Goal: Ask a question: Seek information or help from site administrators or community

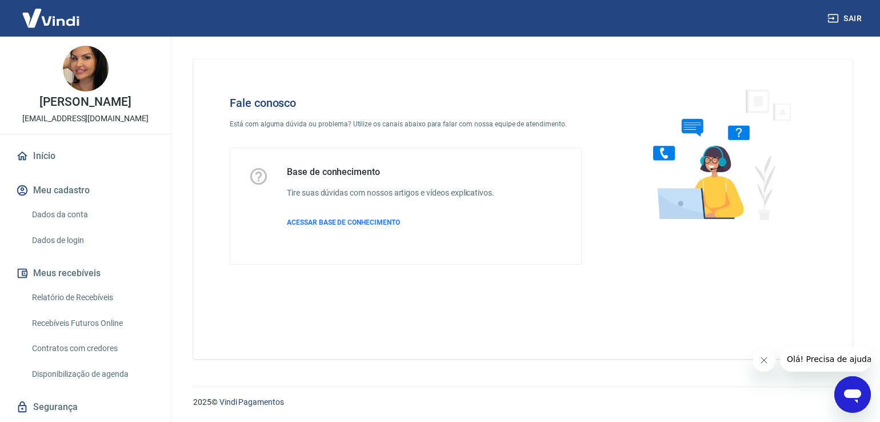
click at [849, 392] on icon "Abrir janela de mensagens" at bounding box center [852, 396] width 17 height 14
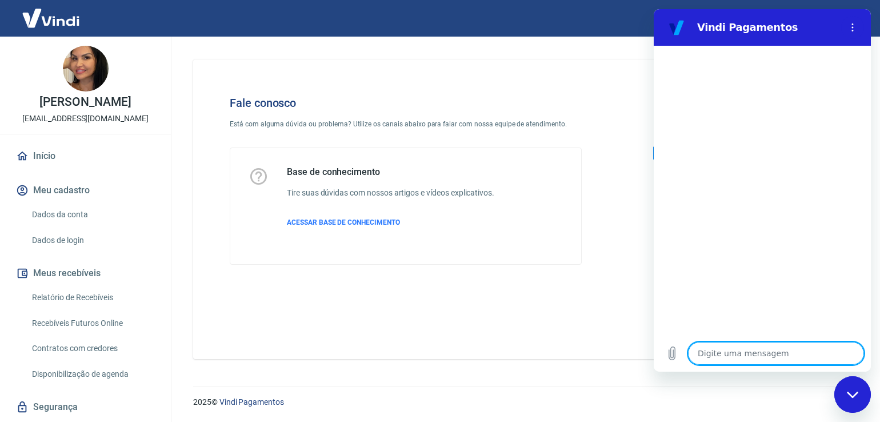
type textarea "l"
type textarea "x"
type textarea "o"
type textarea "x"
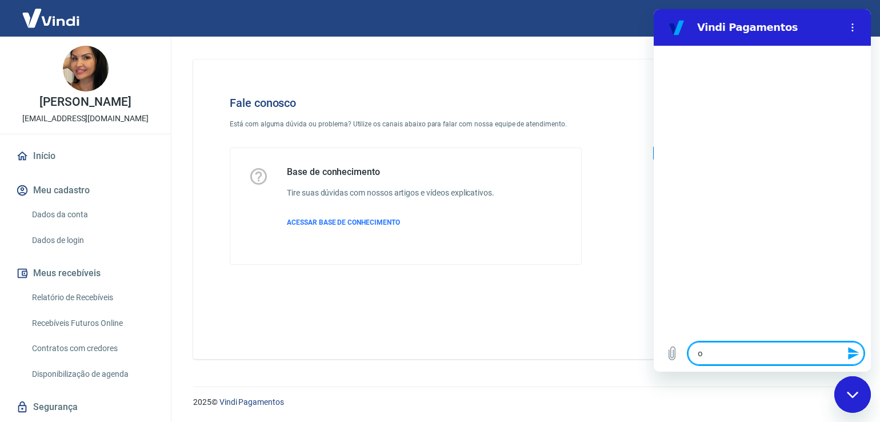
type textarea "ol"
type textarea "x"
type textarea "ola"
type textarea "x"
type textarea "ola,"
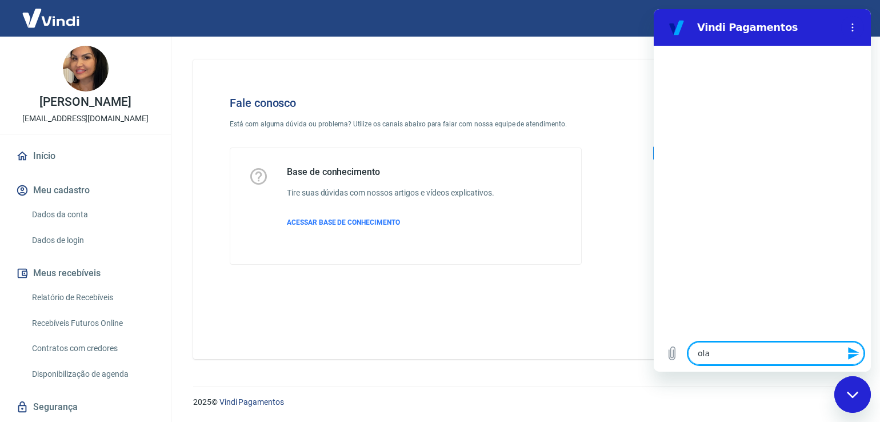
type textarea "x"
type textarea "ola,"
type textarea "x"
type textarea "ola, p"
type textarea "x"
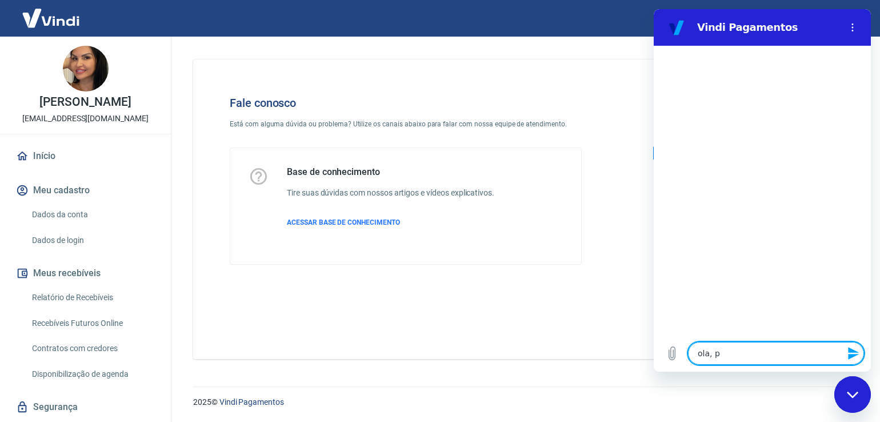
type textarea "ola, pr"
type textarea "x"
type textarea "ola, pre"
type textarea "x"
type textarea "ola, prec"
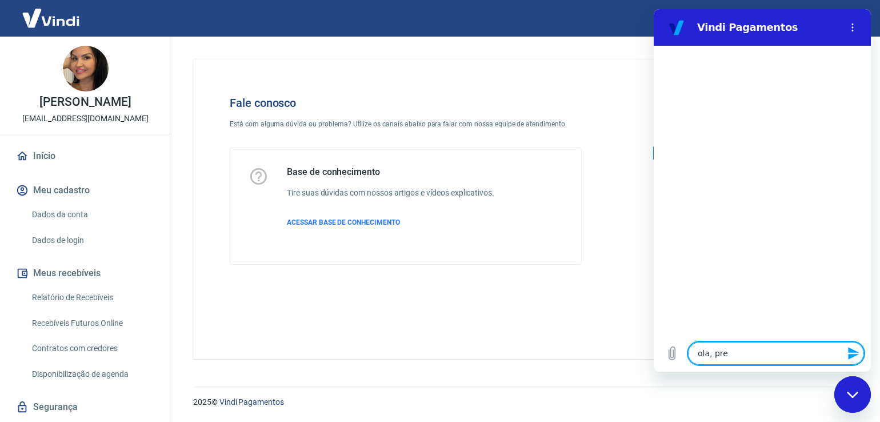
type textarea "x"
type textarea "ola, preci"
type textarea "x"
type textarea "ola, precis"
type textarea "x"
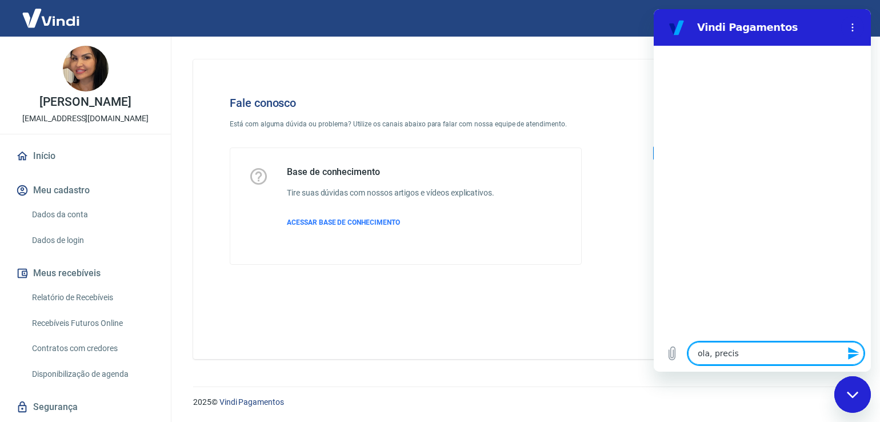
type textarea "ola, preciso"
type textarea "x"
type textarea "ola, preciso"
type textarea "x"
type textarea "ola, preciso a"
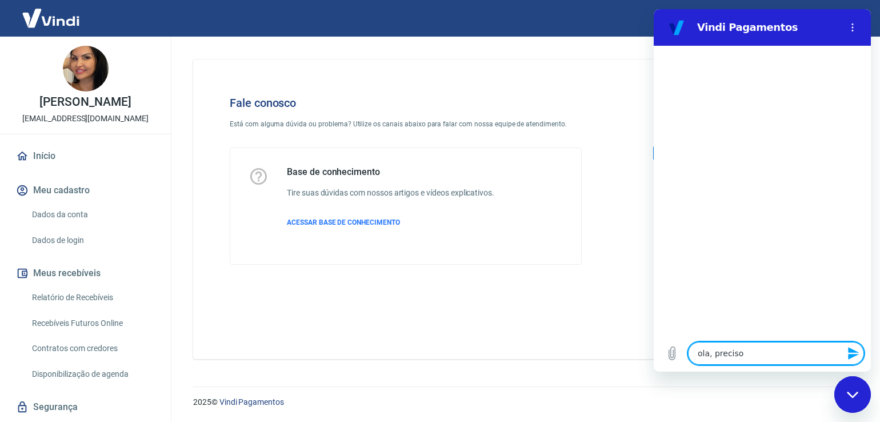
type textarea "x"
type textarea "ola, preciso ab"
type textarea "x"
type textarea "ola, preciso abr"
type textarea "x"
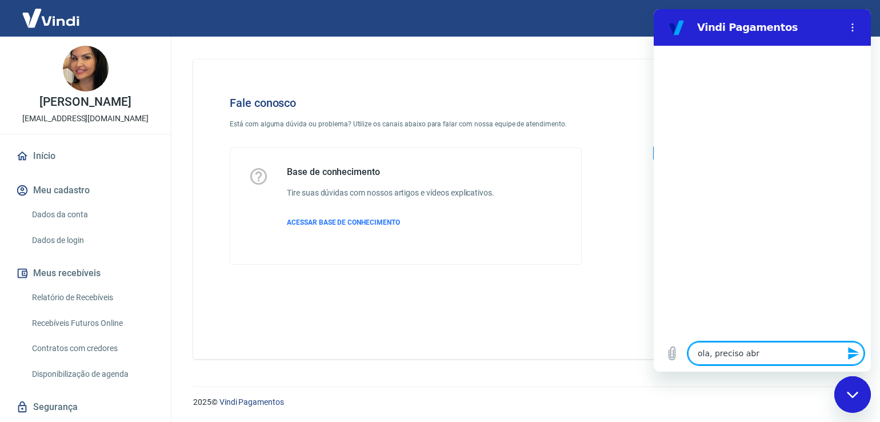
type textarea "ola, preciso abri"
type textarea "x"
type textarea "ola, preciso abrir"
type textarea "x"
type textarea "ola, preciso abrir"
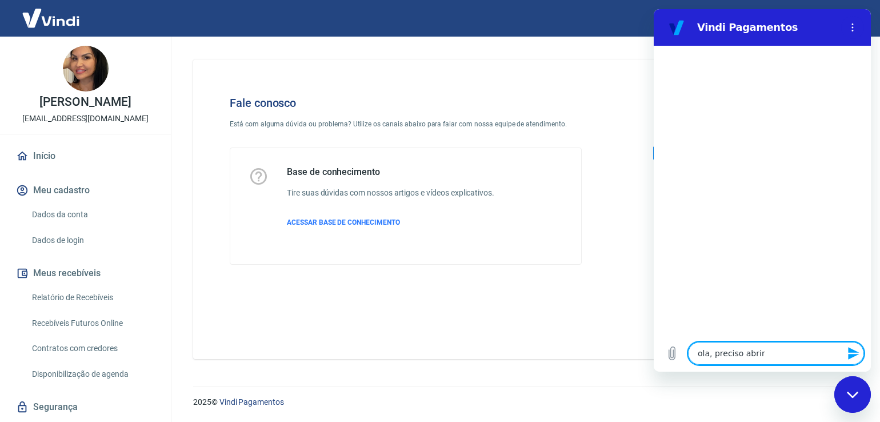
type textarea "x"
type textarea "ola, preciso abrir s"
type textarea "x"
type textarea "ola, preciso abrir sa"
type textarea "x"
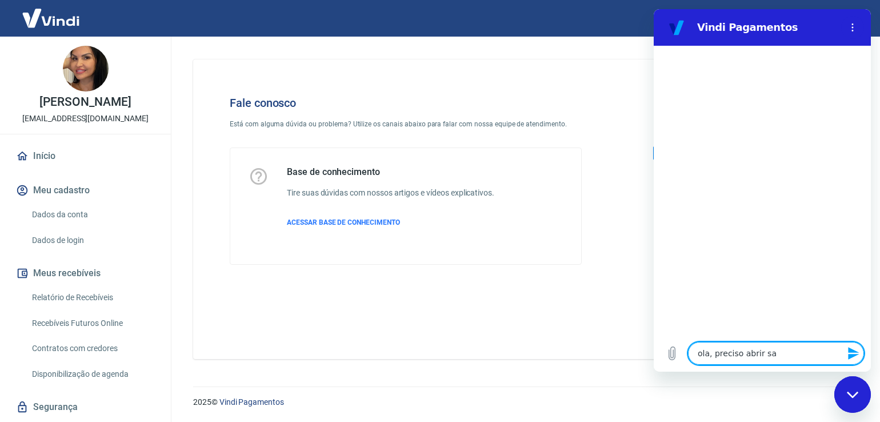
type textarea "ola, preciso abrir sal"
type textarea "x"
type textarea "ola, preciso abrir sald"
type textarea "x"
type textarea "ola, preciso abrir saldo"
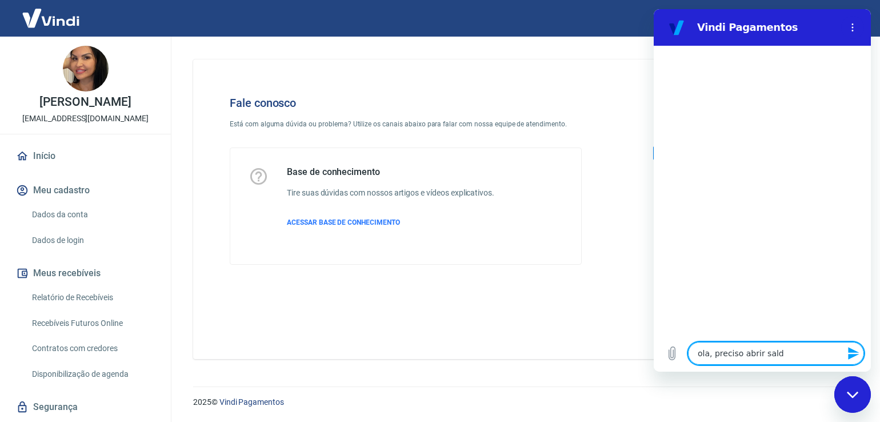
type textarea "x"
type textarea "ola, preciso abrir saldo"
type textarea "x"
type textarea "ola, preciso abrir saldo p"
type textarea "x"
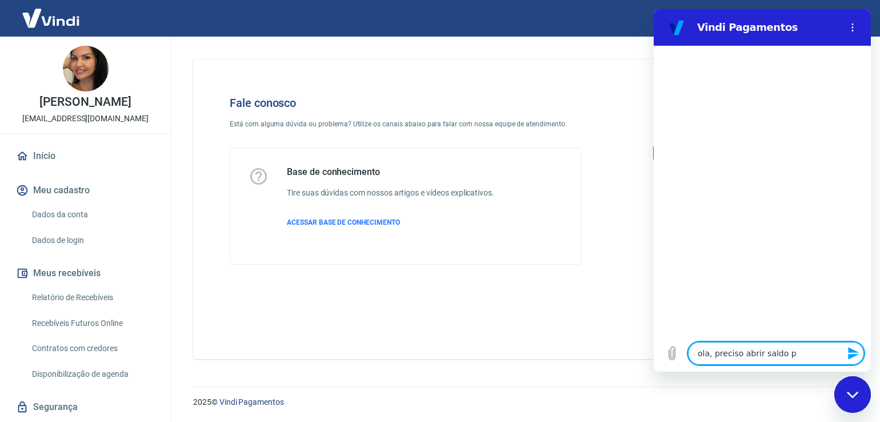
type textarea "ola, preciso abrir saldo pa"
type textarea "x"
type textarea "ola, preciso abrir saldo par"
type textarea "x"
type textarea "ola, preciso abrir saldo para"
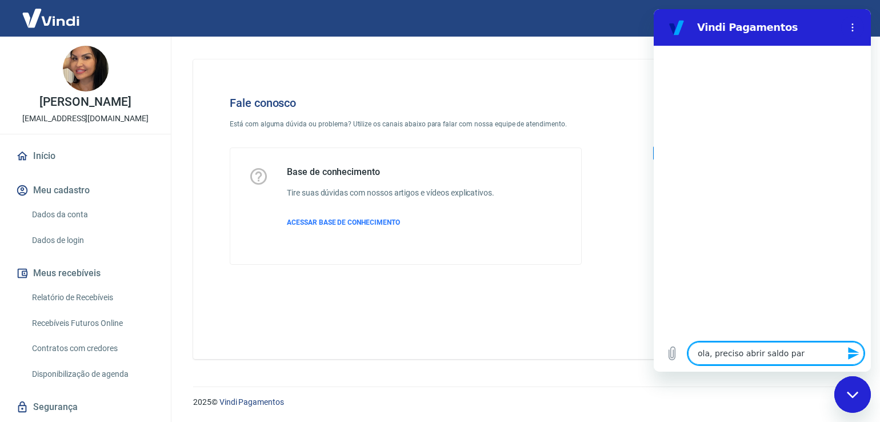
type textarea "x"
type textarea "ola, preciso abrir saldo para"
type textarea "x"
type textarea "ola, preciso abrir saldo para e"
type textarea "x"
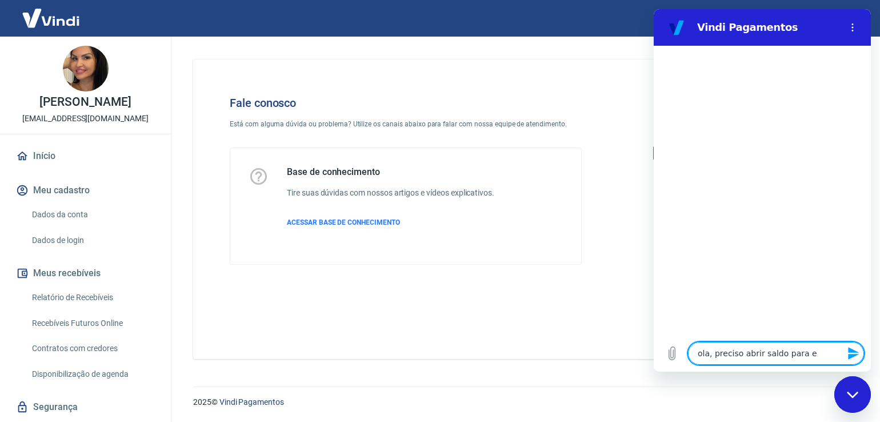
type textarea "ola, preciso abrir saldo para es"
type textarea "x"
type textarea "ola, preciso abrir saldo para est"
type textarea "x"
type textarea "ola, preciso abrir saldo para esto"
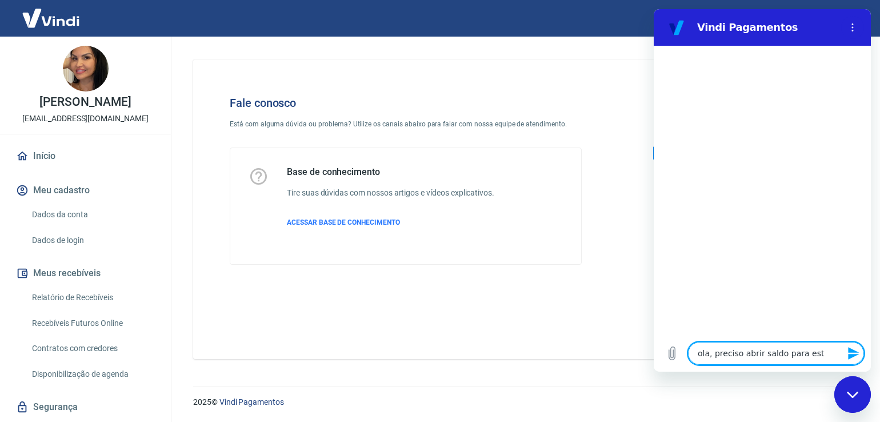
type textarea "x"
type textarea "ola, preciso abrir saldo para estor"
type textarea "x"
type textarea "ola, preciso abrir saldo para estorn"
type textarea "x"
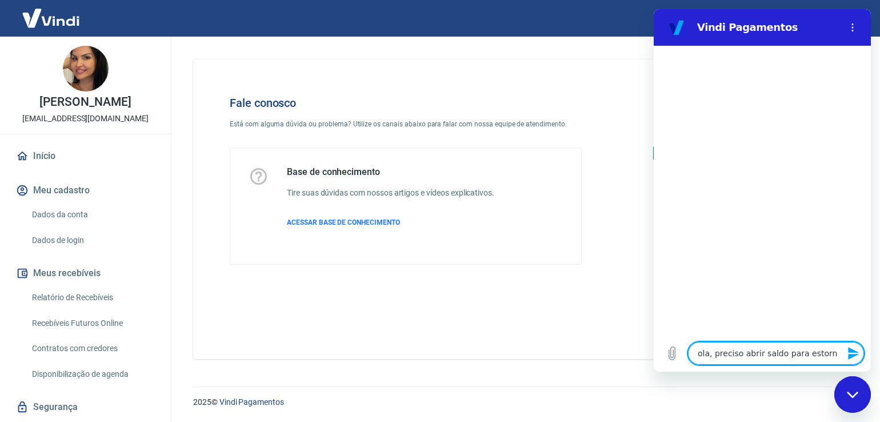
type textarea "ola, preciso abrir saldo para estorno"
type textarea "x"
type textarea "ola, preciso abrir saldo para estornos"
type textarea "x"
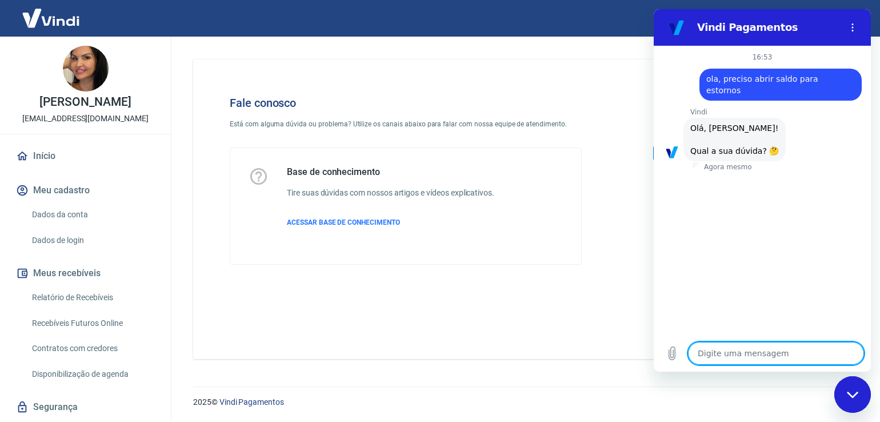
scroll to position [62, 0]
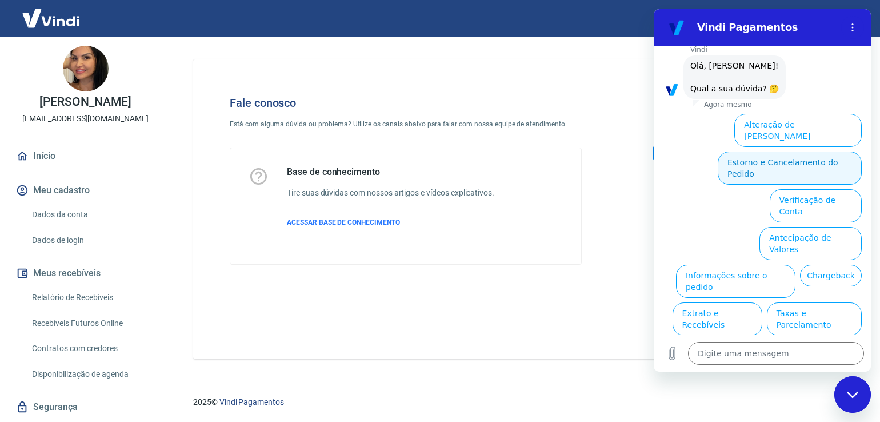
click at [726, 151] on button "Estorno e Cancelamento do Pedido" at bounding box center [789, 167] width 144 height 33
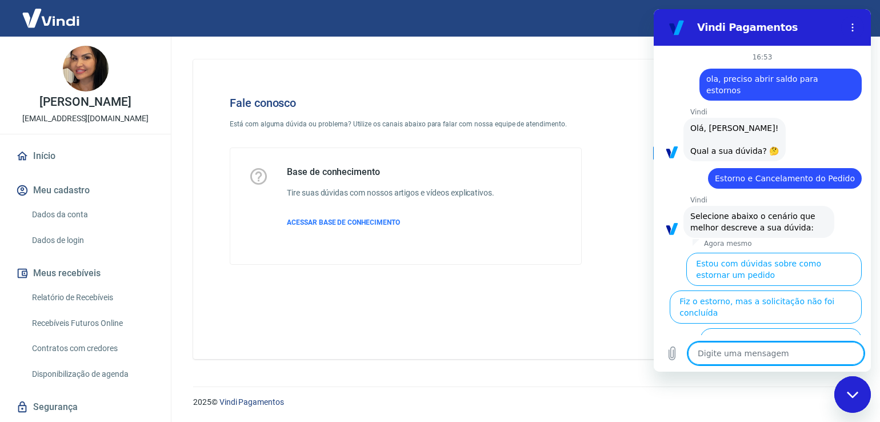
scroll to position [95, 0]
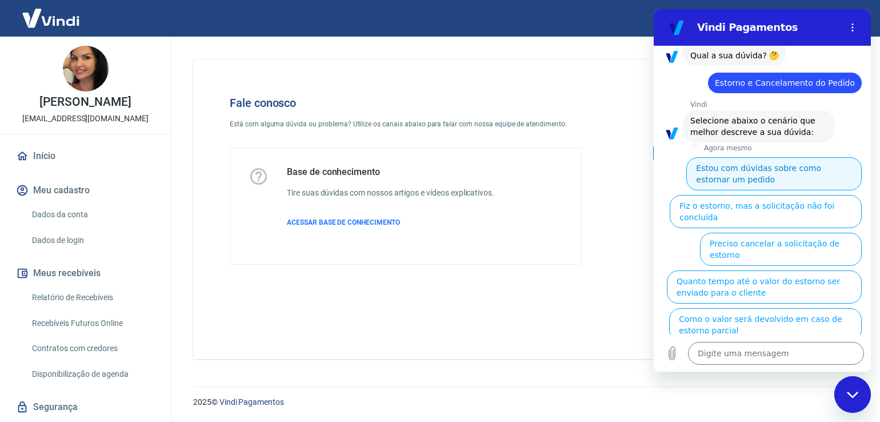
click at [775, 165] on button "Estou com dúvidas sobre como estornar um pedido" at bounding box center [773, 173] width 175 height 33
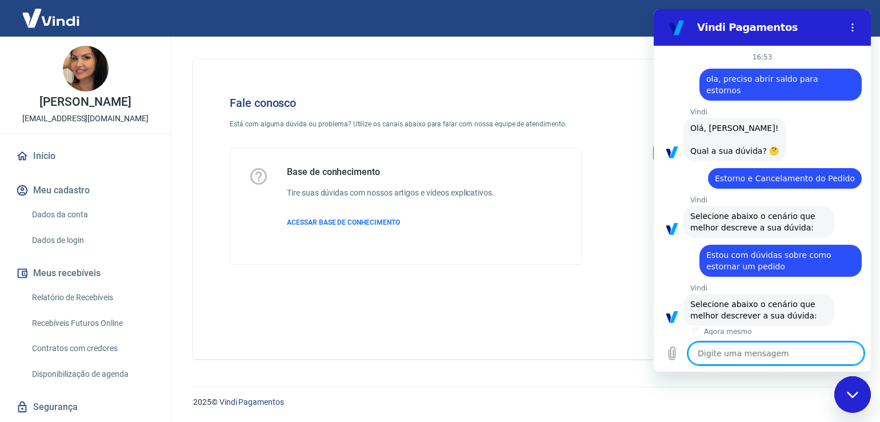
scroll to position [71, 0]
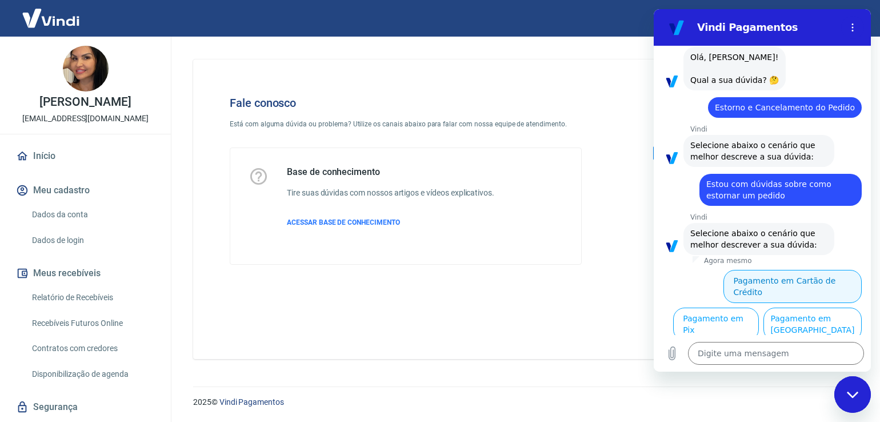
click at [815, 270] on button "Pagamento em Cartão de Crédito" at bounding box center [792, 286] width 138 height 33
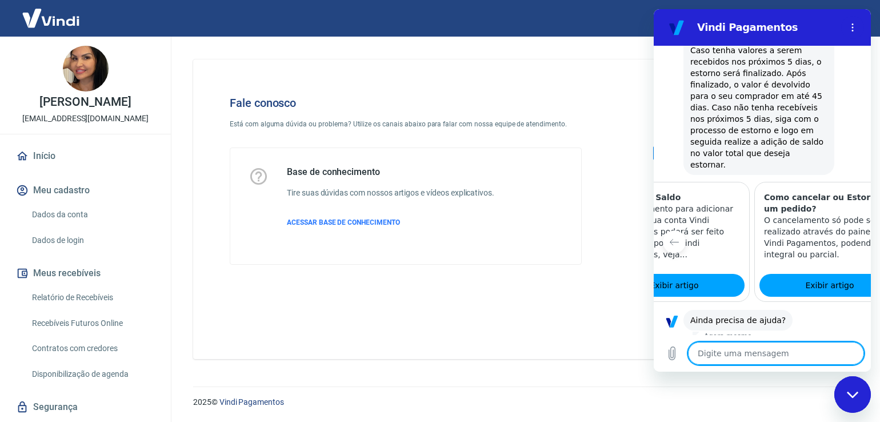
scroll to position [0, 0]
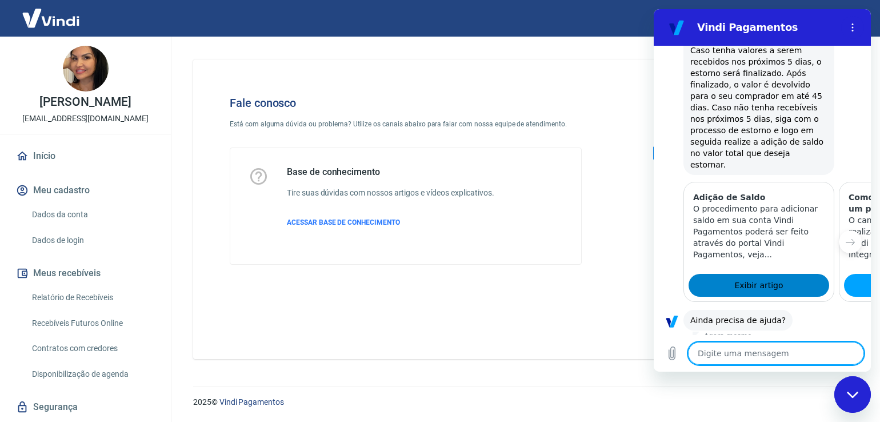
click at [735, 278] on span "Exibir artigo" at bounding box center [758, 285] width 49 height 14
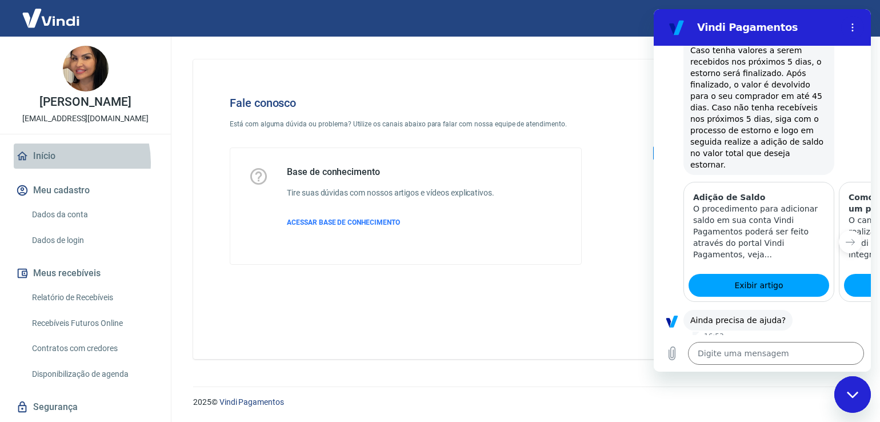
click at [54, 162] on link "Início" at bounding box center [85, 155] width 143 height 25
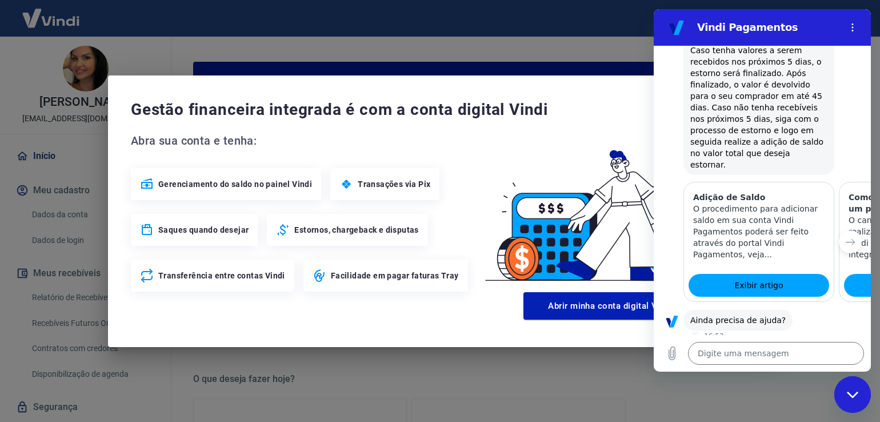
click at [797, 345] on button "Sim" at bounding box center [805, 356] width 33 height 22
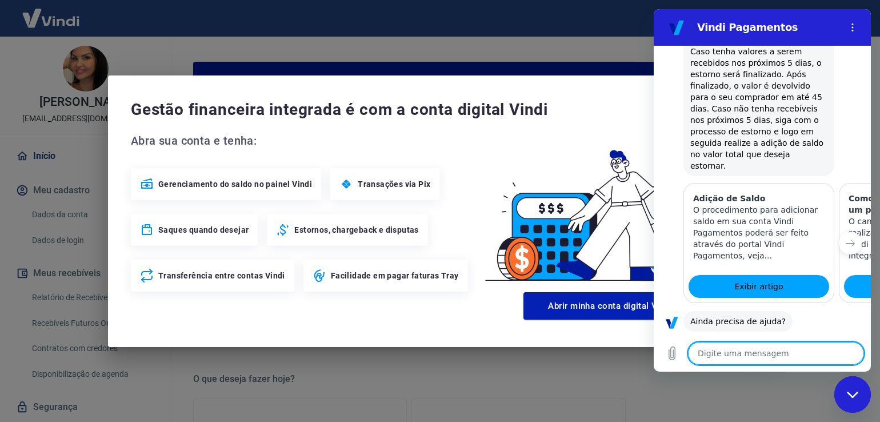
scroll to position [548, 0]
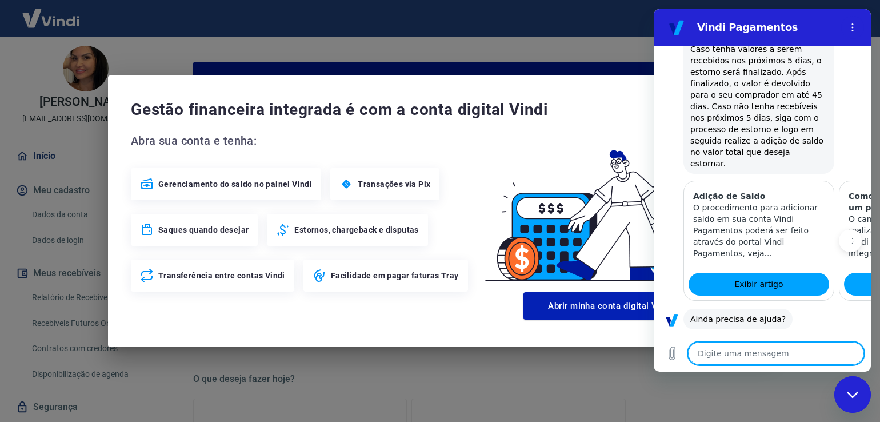
click at [854, 398] on div "Fechar janela de mensagens" at bounding box center [852, 394] width 34 height 34
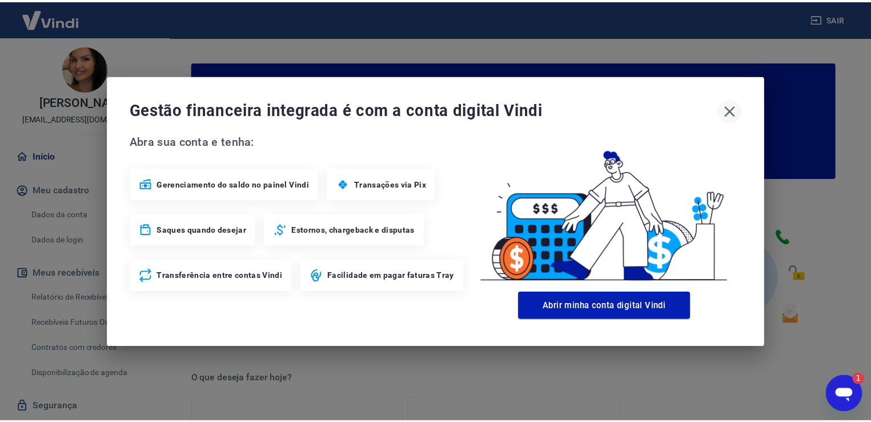
scroll to position [0, 0]
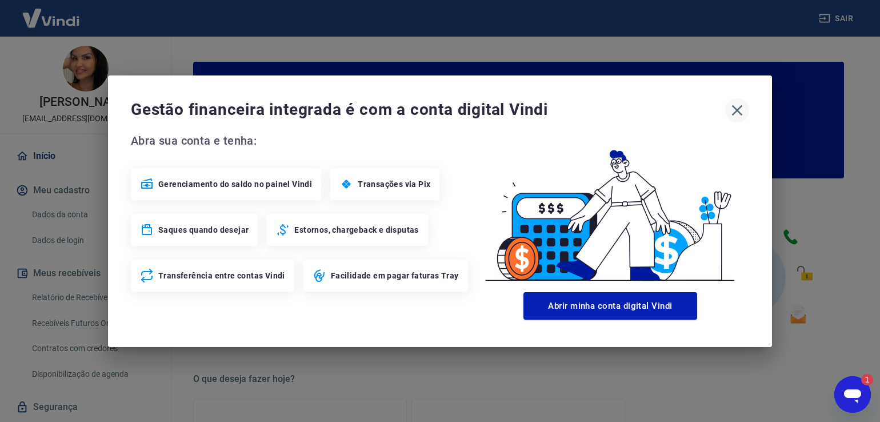
click at [733, 107] on icon "button" at bounding box center [737, 110] width 11 height 11
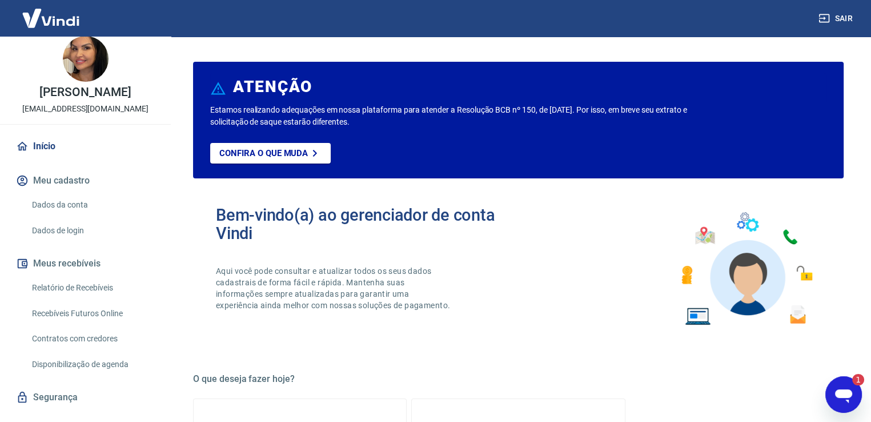
scroll to position [2, 0]
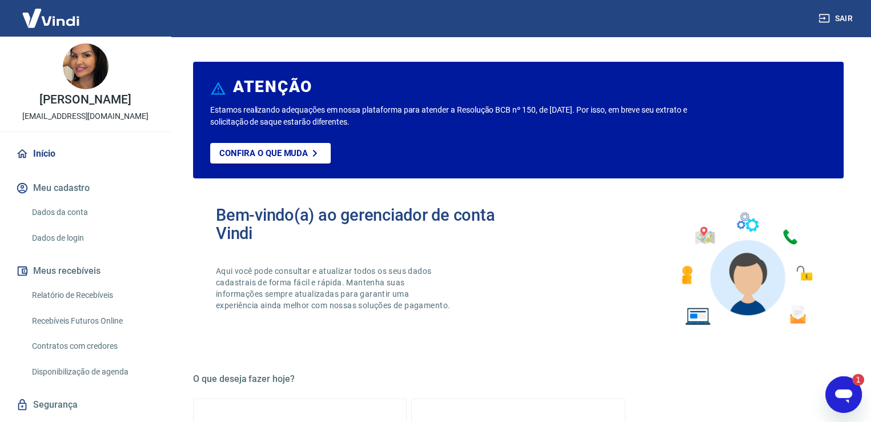
click at [57, 18] on img at bounding box center [51, 18] width 74 height 35
type textarea "x"
